Goal: Information Seeking & Learning: Check status

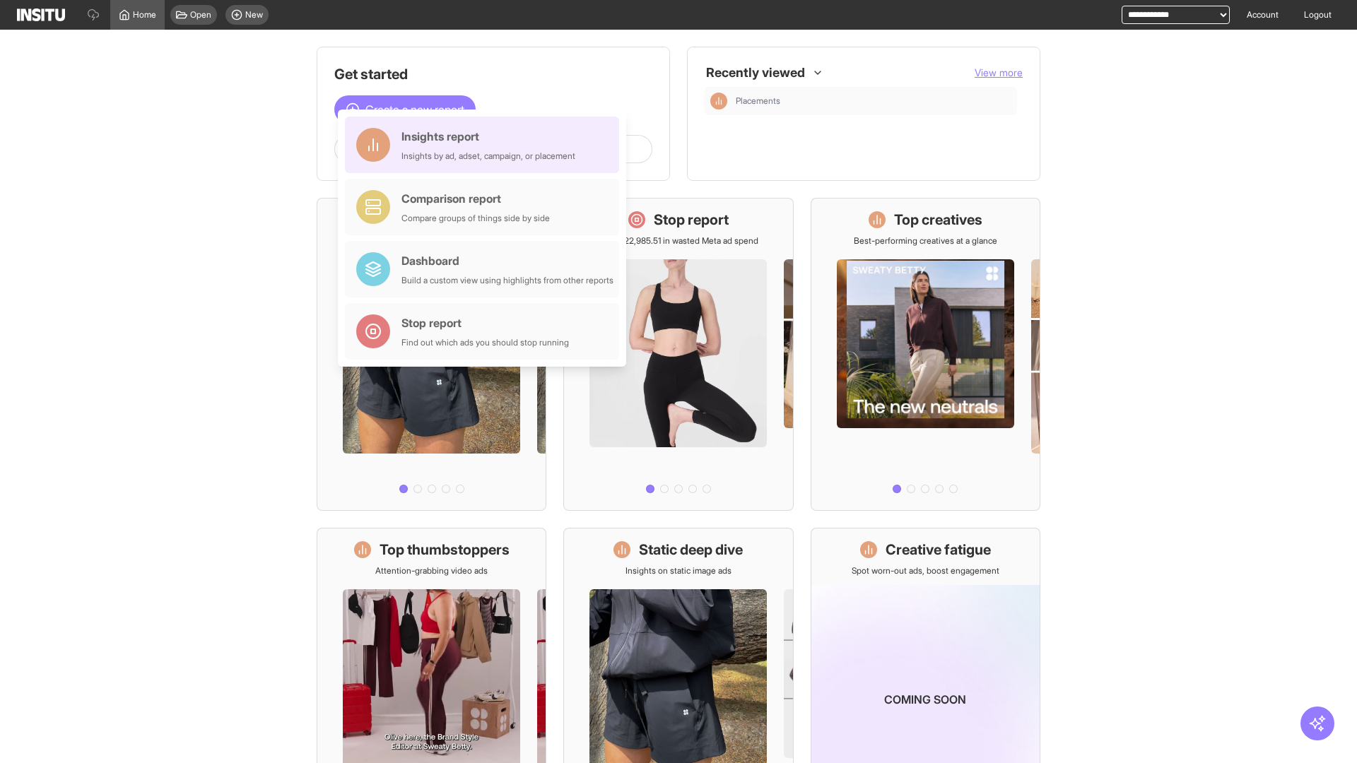
click at [485, 145] on div "Insights report Insights by ad, adset, campaign, or placement" at bounding box center [488, 145] width 174 height 34
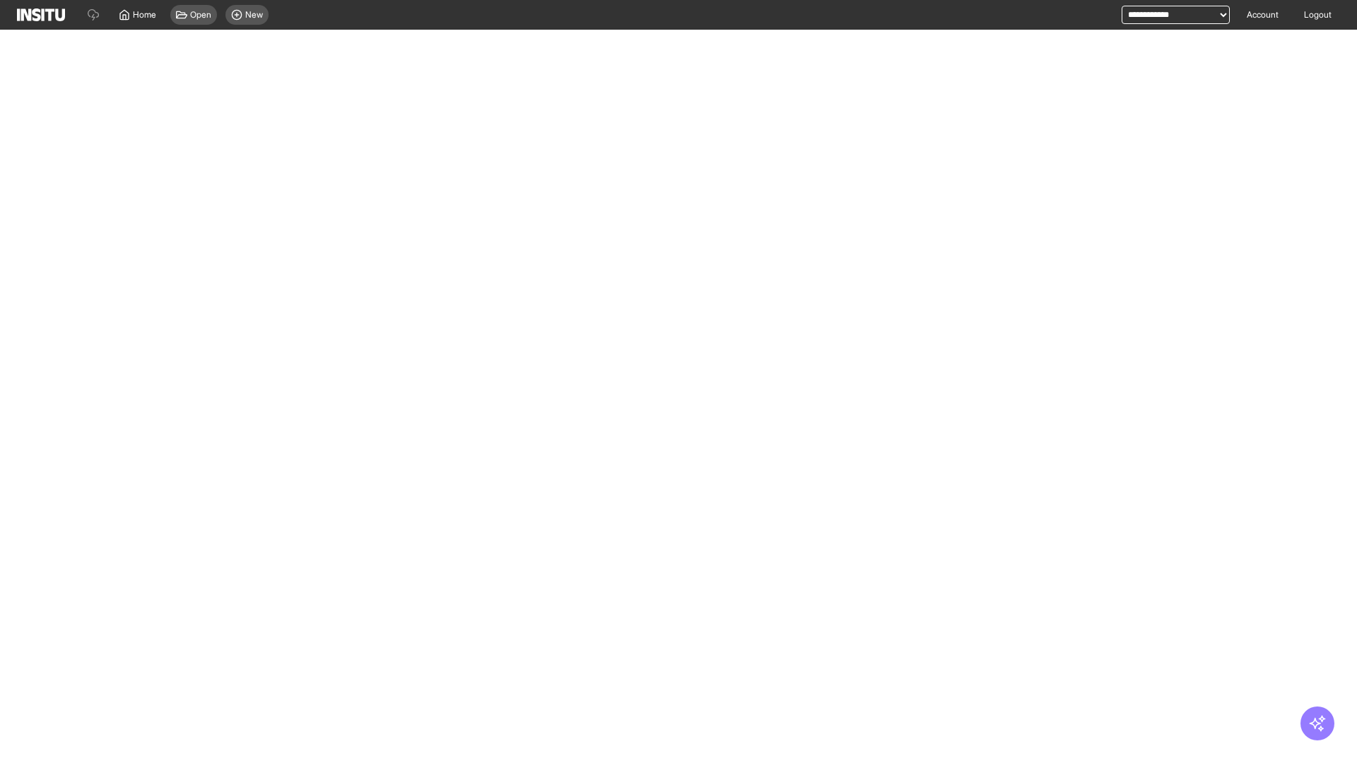
select select "**"
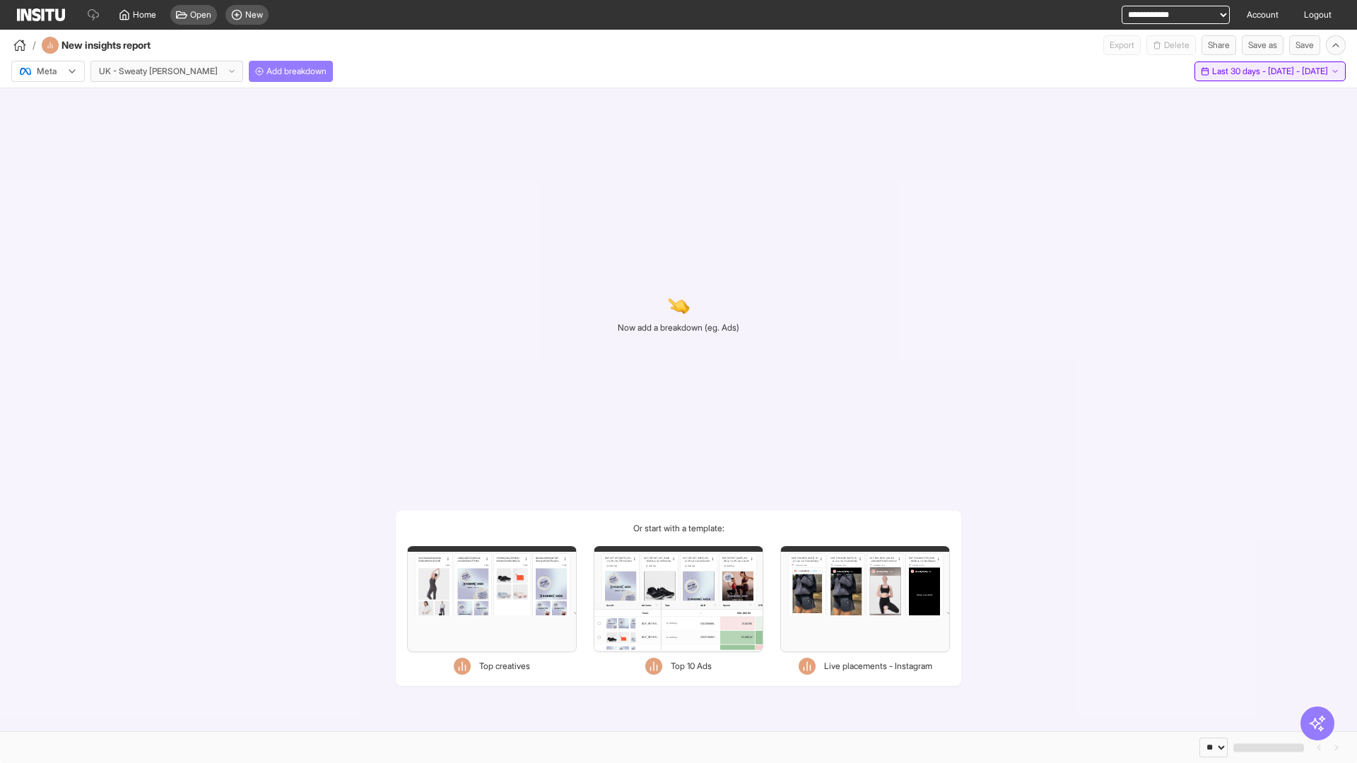
click at [1239, 71] on span "Last 30 days - [DATE] - [DATE]" at bounding box center [1270, 71] width 116 height 11
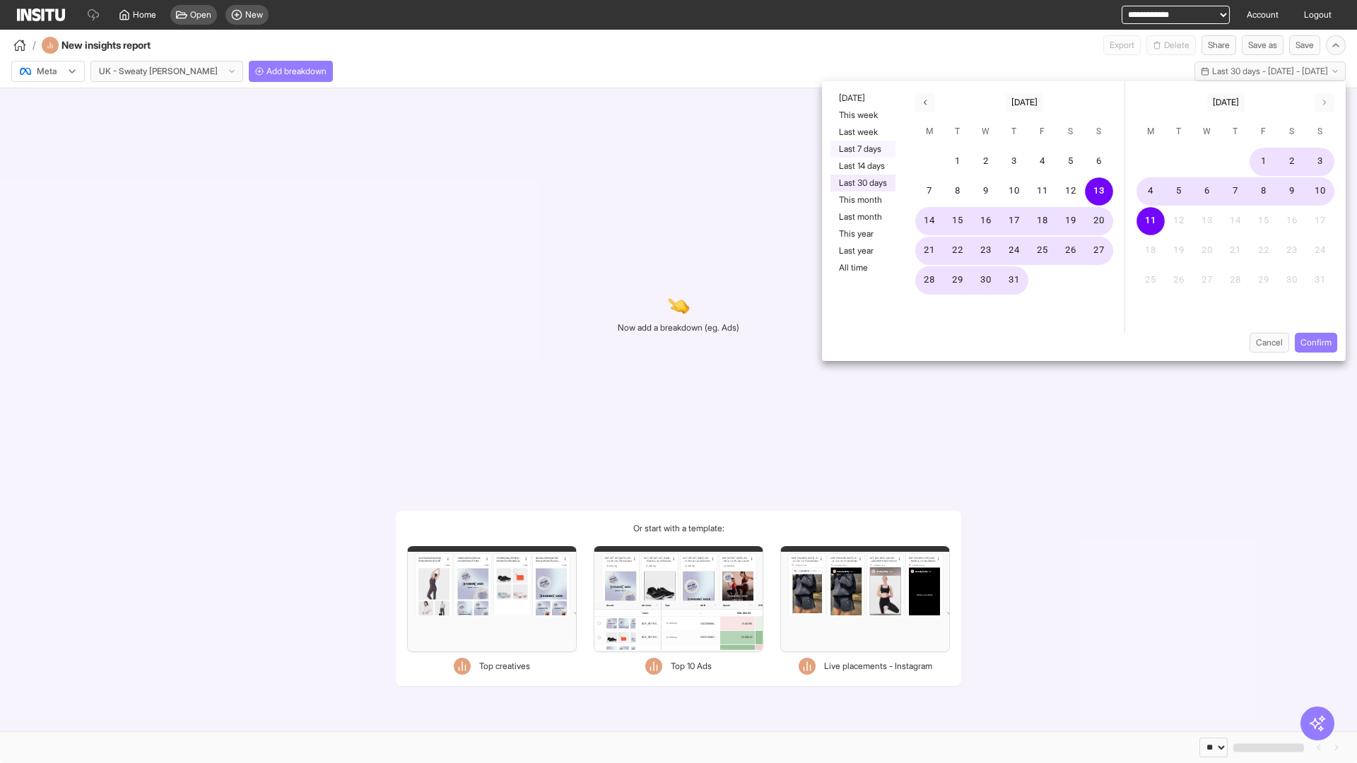
click at [861, 149] on button "Last 7 days" at bounding box center [862, 149] width 65 height 17
